Goal: Task Accomplishment & Management: Use online tool/utility

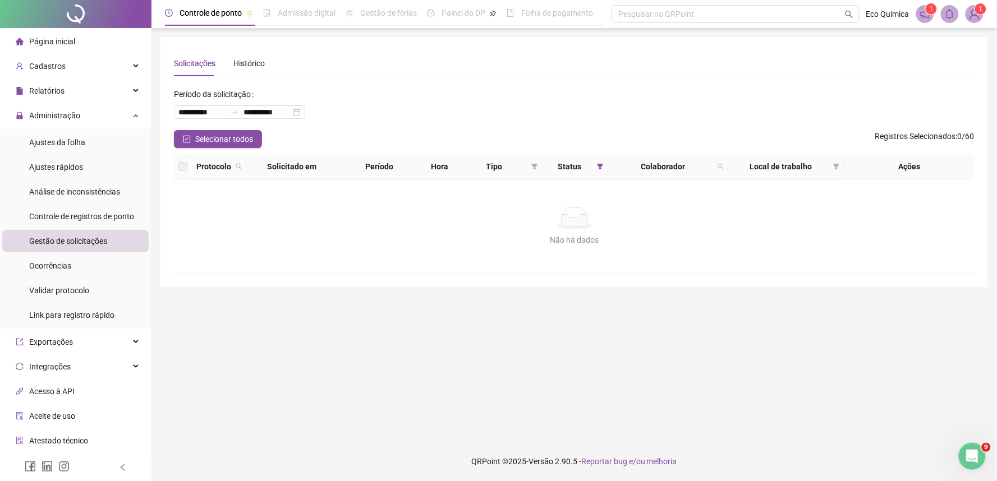
click at [84, 231] on div "Gestão de solicitações" at bounding box center [68, 241] width 78 height 22
click at [102, 110] on div "Administração" at bounding box center [75, 115] width 146 height 22
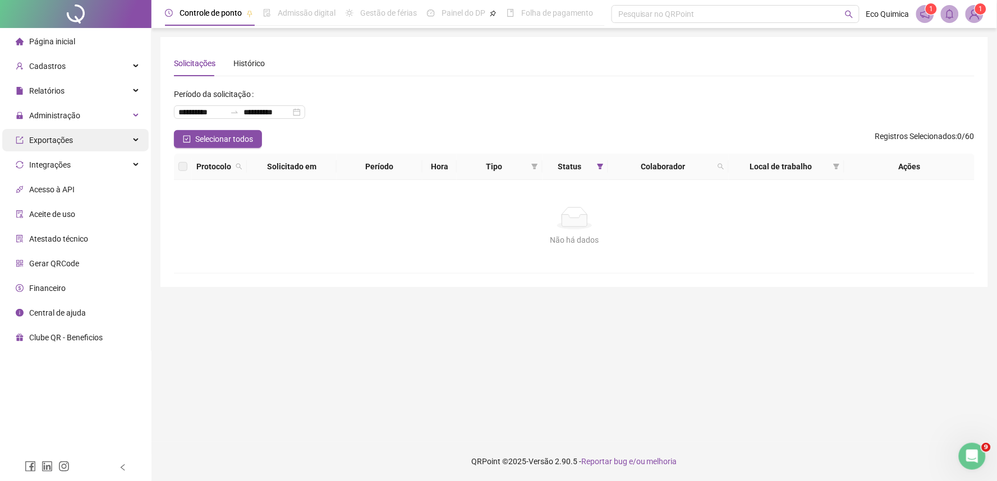
click at [86, 149] on div "Exportações" at bounding box center [75, 140] width 146 height 22
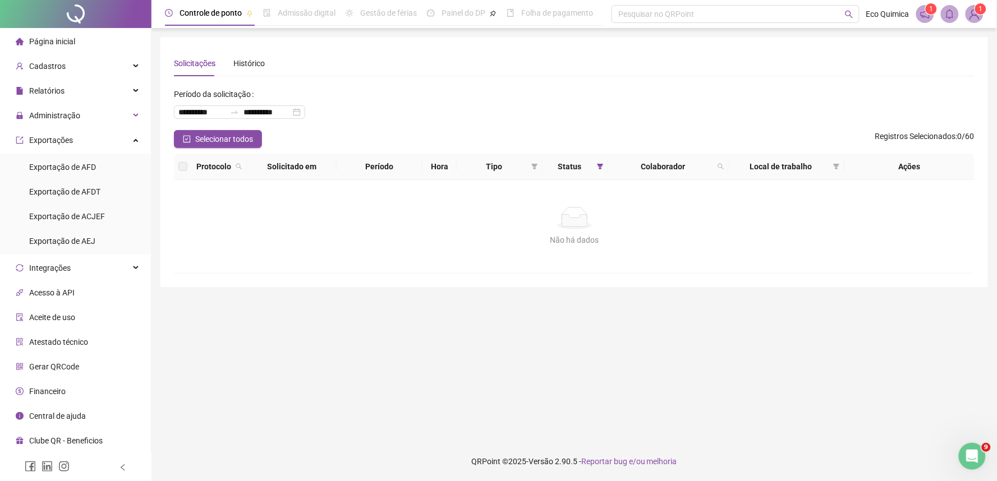
click at [982, 17] on img at bounding box center [974, 14] width 17 height 17
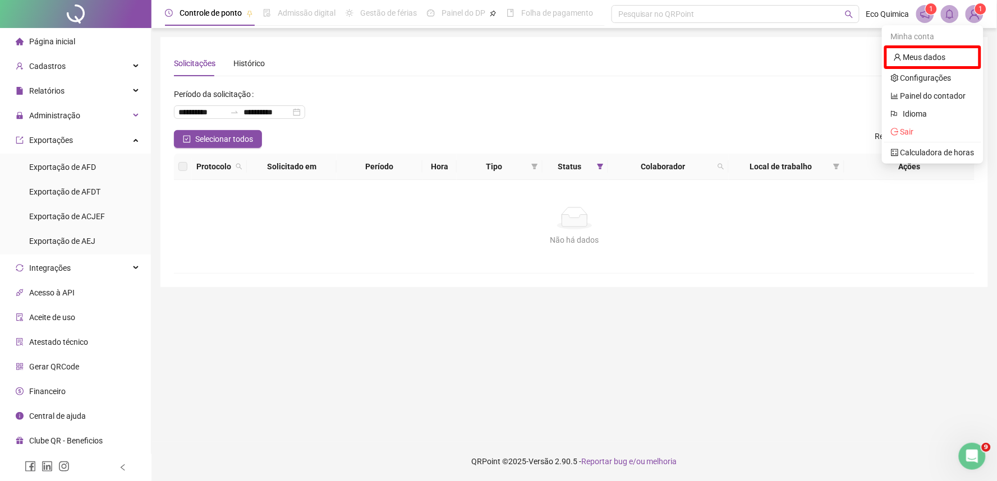
click at [608, 126] on div "**********" at bounding box center [574, 107] width 801 height 45
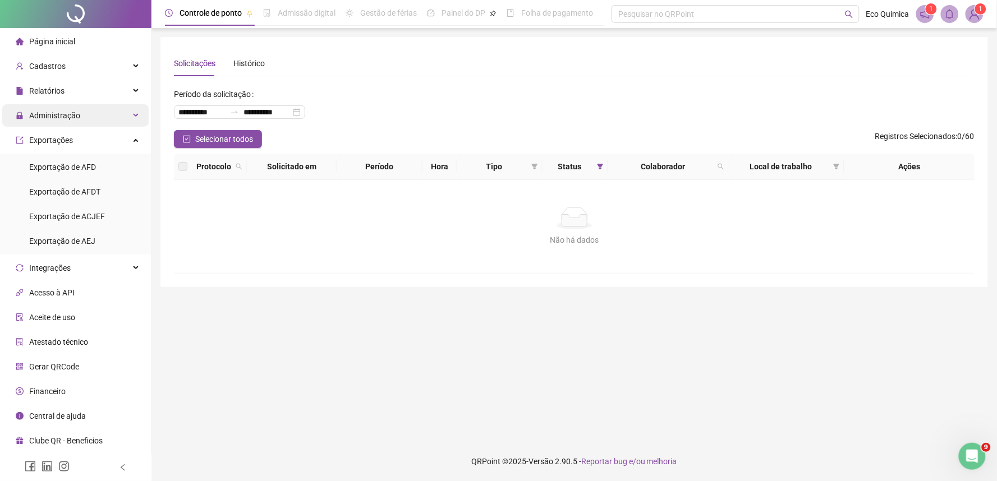
click at [89, 116] on div "Administração" at bounding box center [75, 115] width 146 height 22
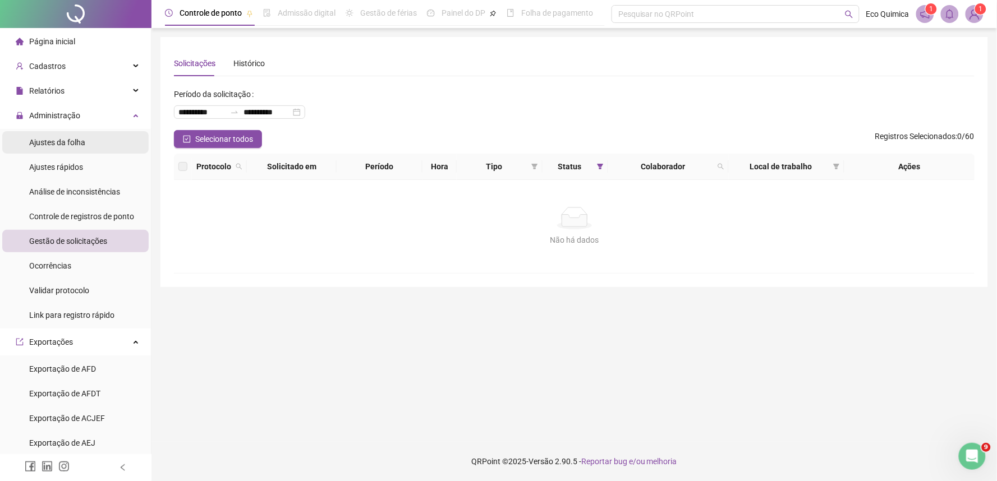
click at [88, 139] on li "Ajustes da folha" at bounding box center [75, 142] width 146 height 22
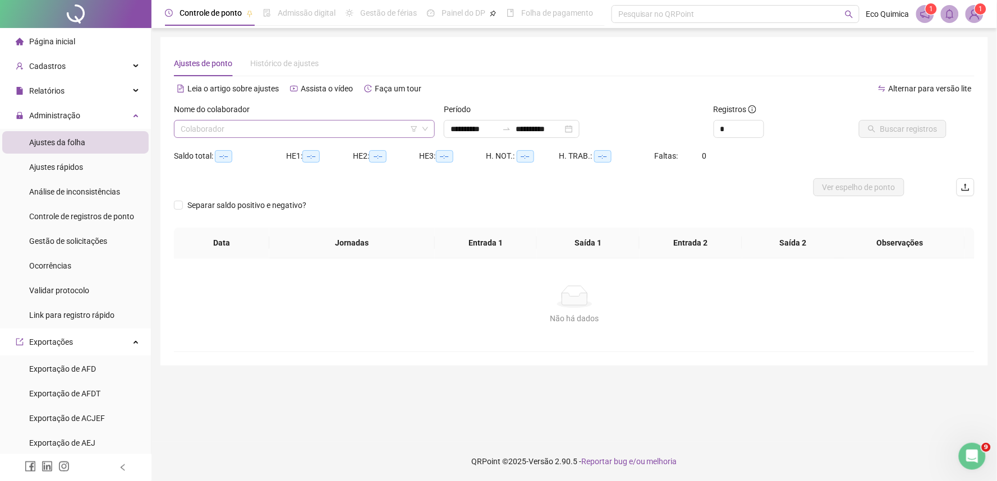
type input "**********"
click at [259, 130] on input "search" at bounding box center [299, 129] width 237 height 17
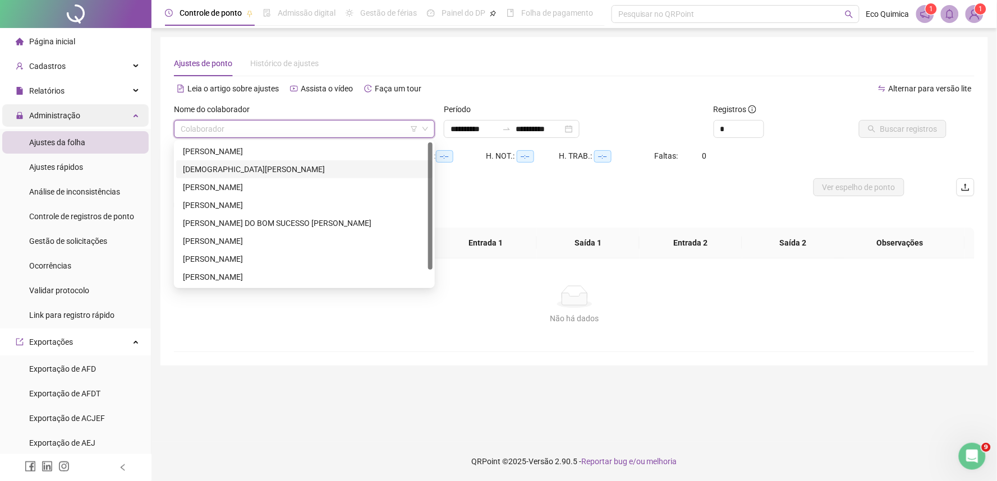
click at [104, 118] on div "Administração" at bounding box center [75, 115] width 146 height 22
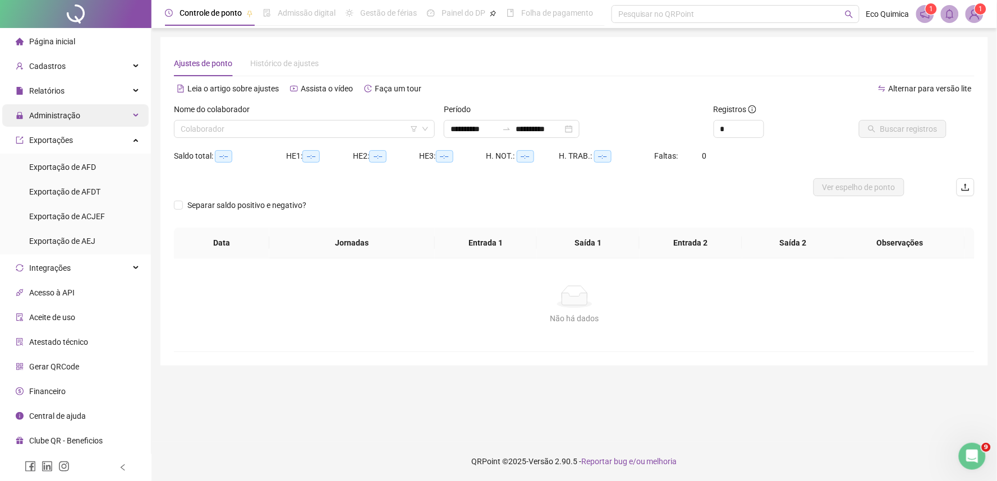
click at [102, 119] on div "Administração" at bounding box center [75, 115] width 146 height 22
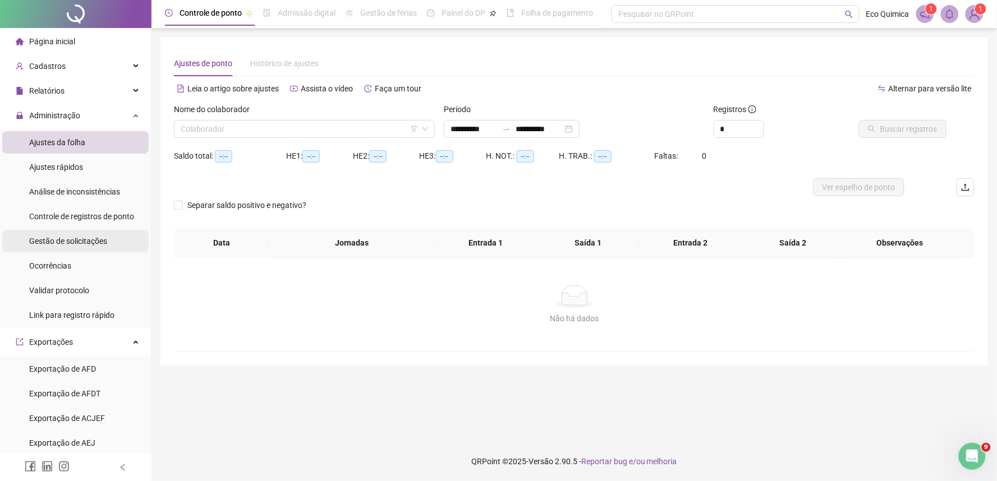
click at [88, 247] on div "Gestão de solicitações" at bounding box center [68, 241] width 78 height 22
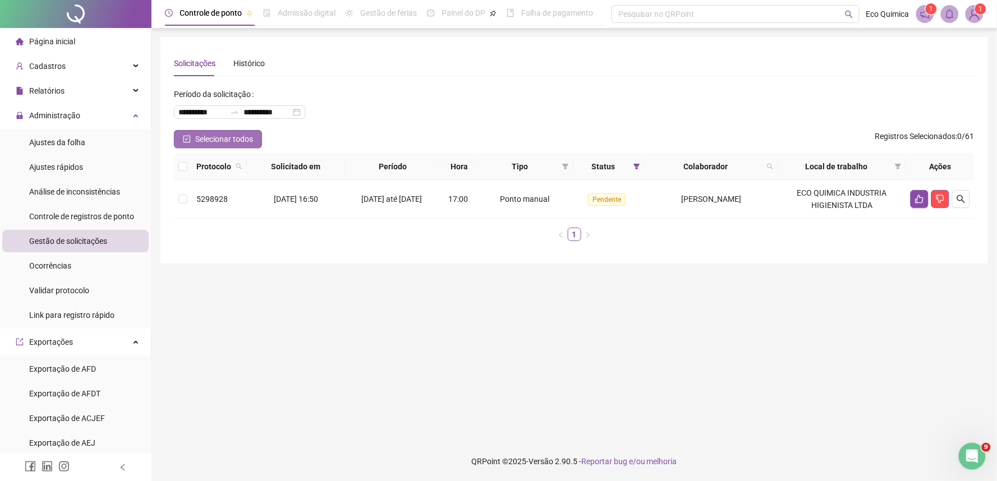
click at [183, 134] on button "Selecionar todos" at bounding box center [218, 139] width 88 height 18
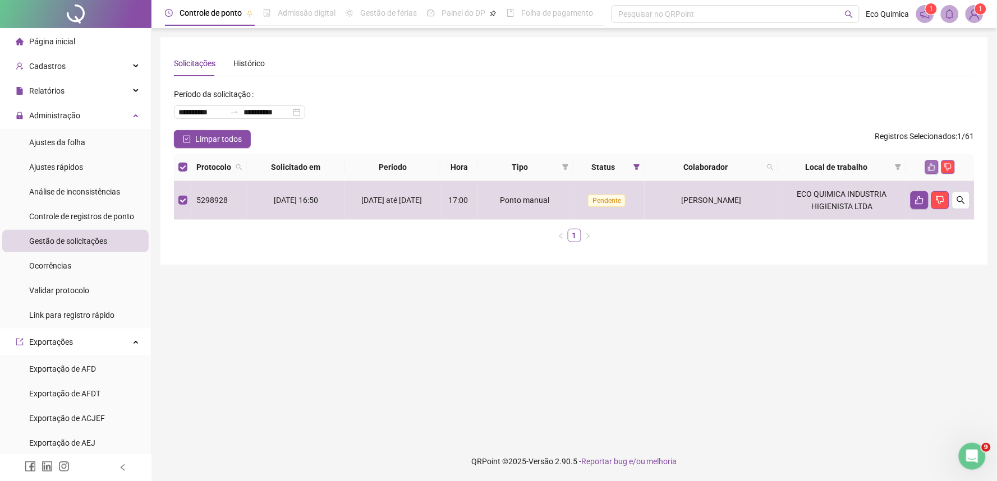
click at [932, 165] on icon "like" at bounding box center [931, 167] width 7 height 7
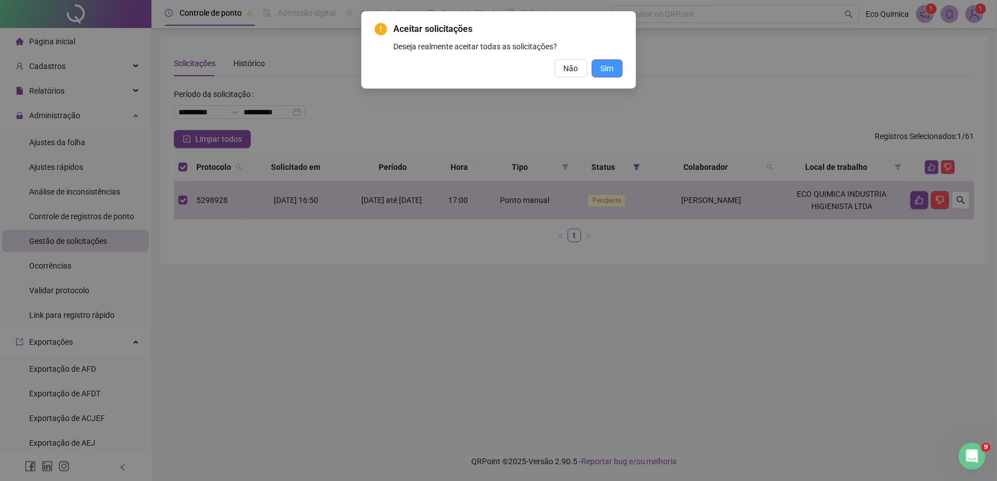
click at [612, 66] on span "Sim" at bounding box center [607, 68] width 13 height 12
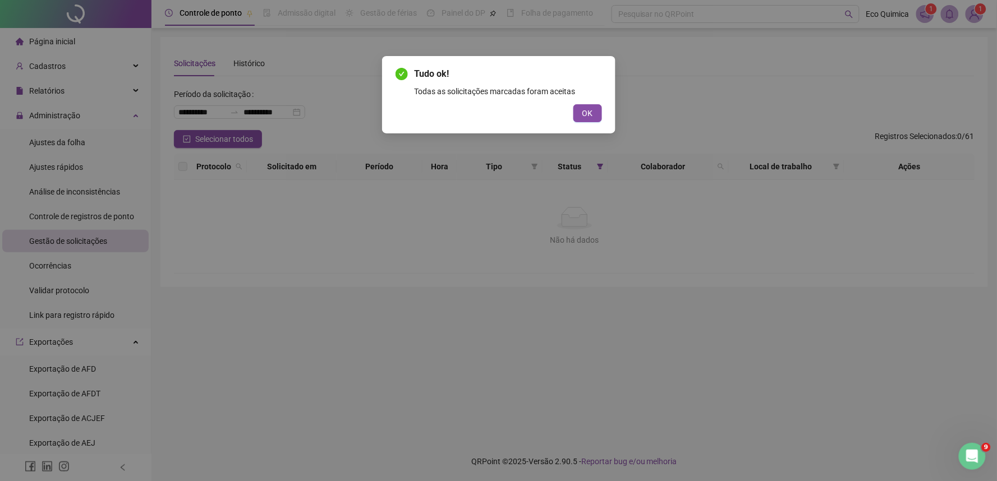
drag, startPoint x: 595, startPoint y: 111, endPoint x: 314, endPoint y: 124, distance: 281.4
click at [595, 111] on button "OK" at bounding box center [587, 113] width 29 height 18
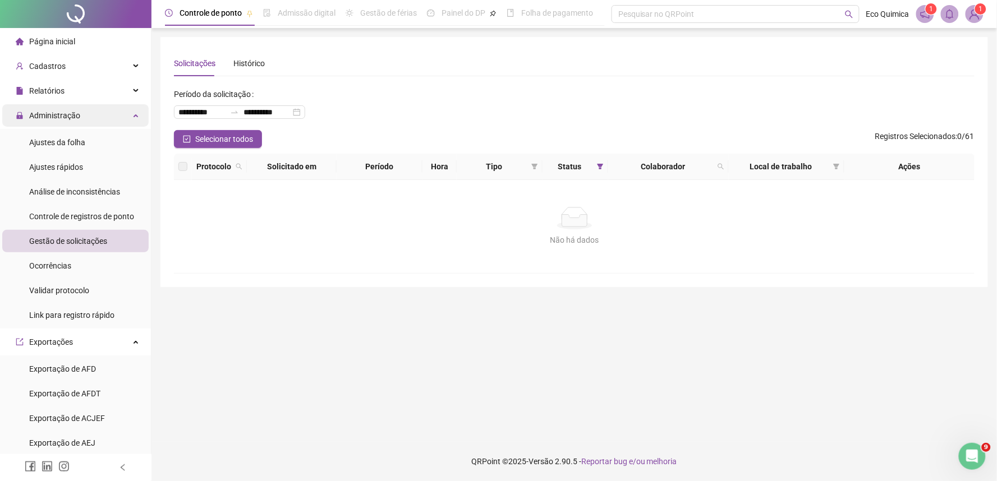
click at [75, 125] on span "Administração" at bounding box center [48, 115] width 65 height 22
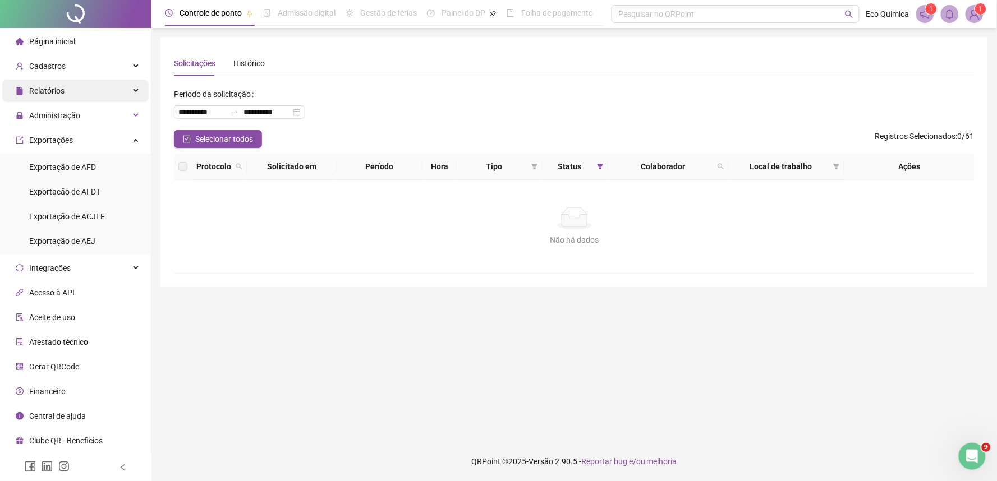
click at [96, 93] on div "Relatórios" at bounding box center [75, 91] width 146 height 22
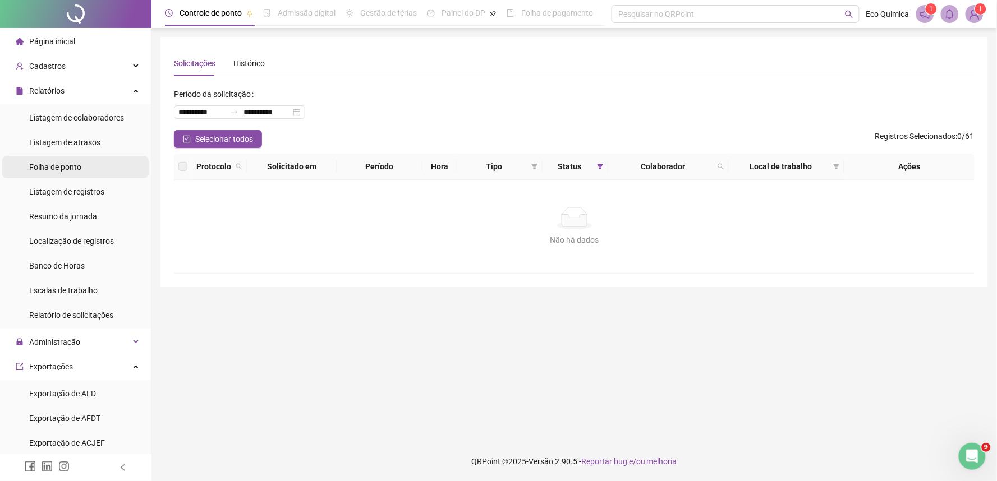
click at [85, 169] on li "Folha de ponto" at bounding box center [75, 167] width 146 height 22
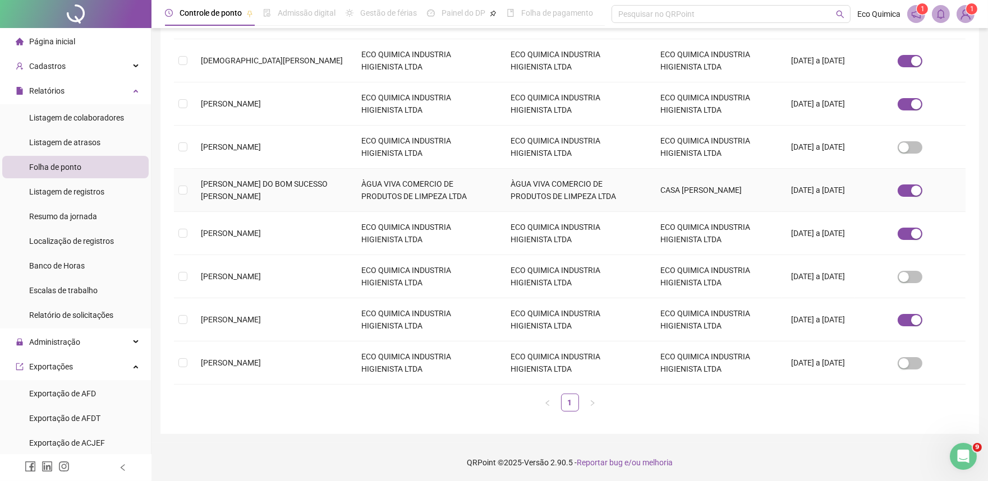
scroll to position [256, 0]
drag, startPoint x: 188, startPoint y: 142, endPoint x: 223, endPoint y: 167, distance: 43.1
click at [188, 142] on td at bounding box center [183, 146] width 18 height 43
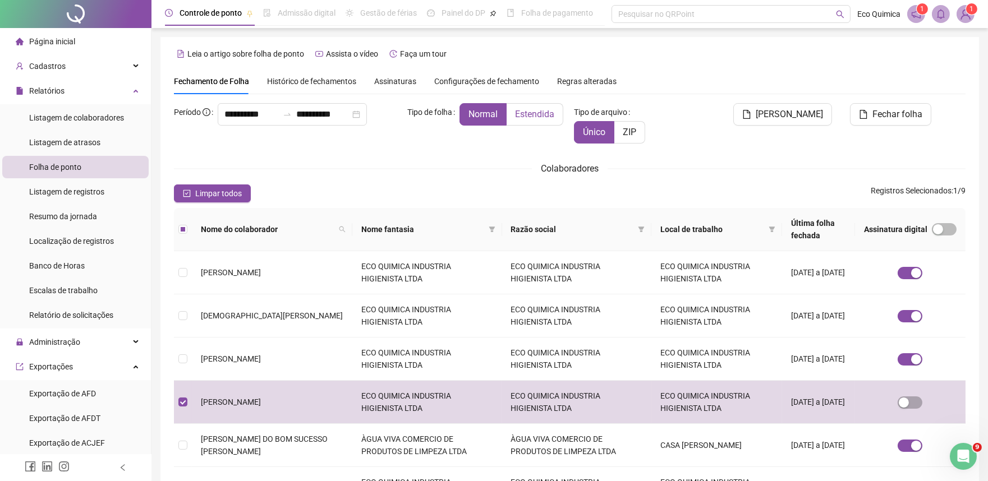
click at [536, 113] on span "Estendida" at bounding box center [534, 114] width 39 height 11
click at [801, 118] on span "[PERSON_NAME]" at bounding box center [789, 114] width 67 height 13
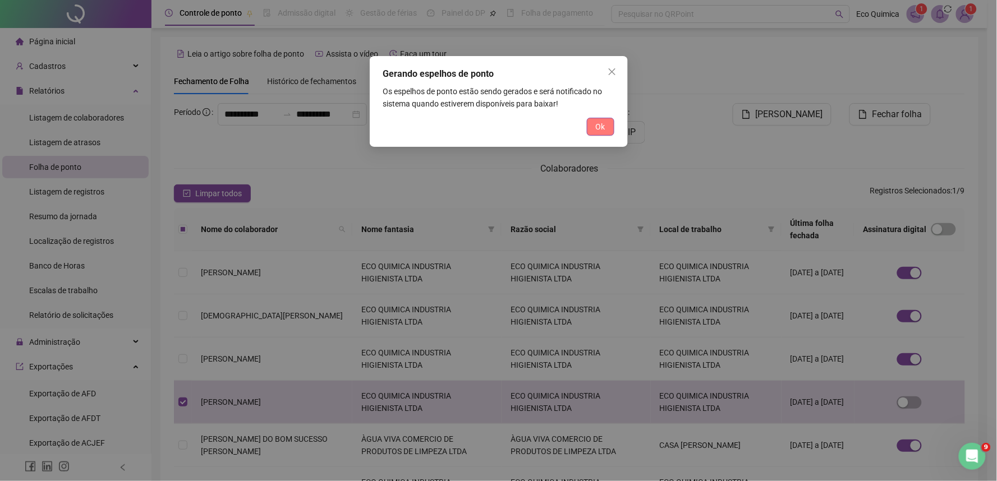
click at [596, 132] on span "Ok" at bounding box center [601, 127] width 10 height 12
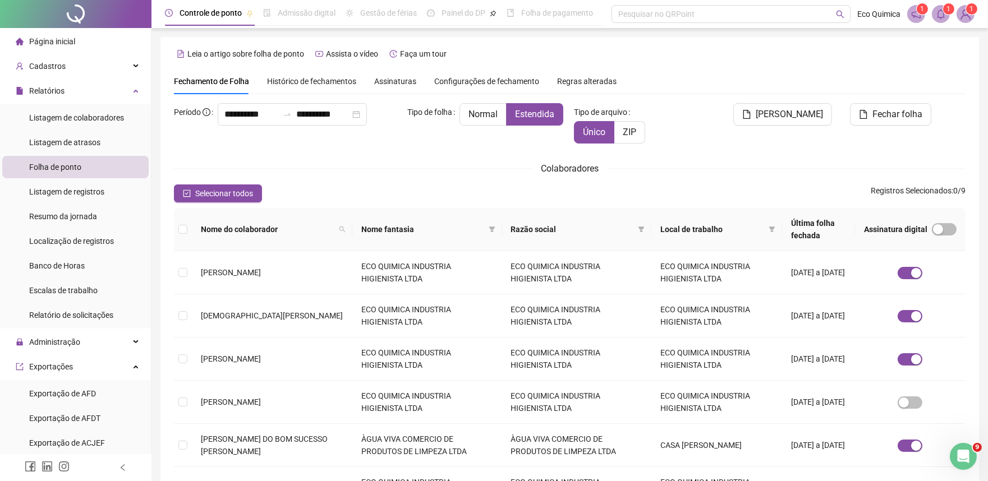
click at [943, 19] on span at bounding box center [941, 14] width 18 height 18
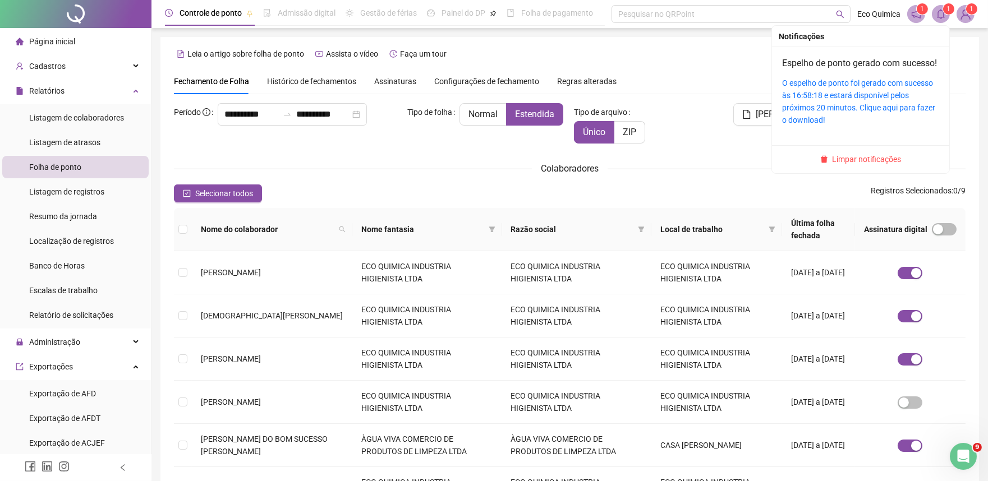
click at [876, 102] on div "O espelho de ponto foi gerado com sucesso às 16:58:18 e estará disponível pelos…" at bounding box center [860, 101] width 157 height 49
click at [872, 108] on link "O espelho de ponto foi gerado com sucesso às 16:58:18 e estará disponível pelos…" at bounding box center [858, 102] width 153 height 46
drag, startPoint x: 939, startPoint y: 9, endPoint x: 917, endPoint y: 65, distance: 60.2
click at [938, 9] on icon "bell" at bounding box center [941, 14] width 10 height 10
click at [826, 124] on link "O espelho de ponto foi gerado com sucesso às 16:58:18 e estará disponível pelos…" at bounding box center [858, 102] width 153 height 46
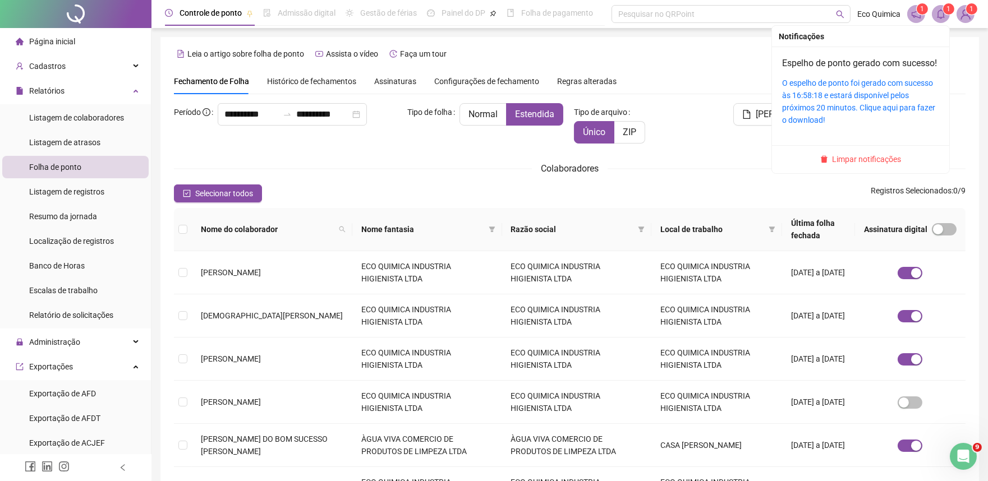
drag, startPoint x: 943, startPoint y: 15, endPoint x: 874, endPoint y: 79, distance: 93.7
click at [941, 15] on icon "bell" at bounding box center [941, 14] width 10 height 10
click at [845, 109] on link "O espelho de ponto foi gerado com sucesso às 16:58:18 e estará disponível pelos…" at bounding box center [858, 102] width 153 height 46
